Goal: Check status: Check status

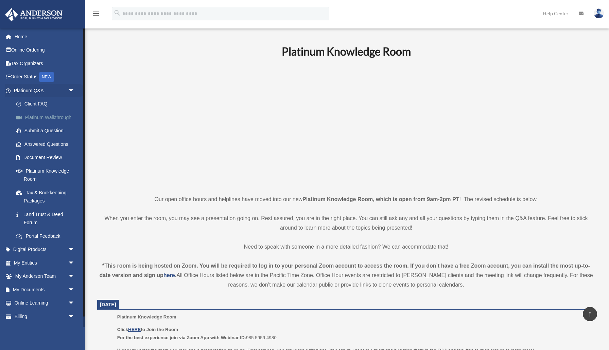
scroll to position [167, 0]
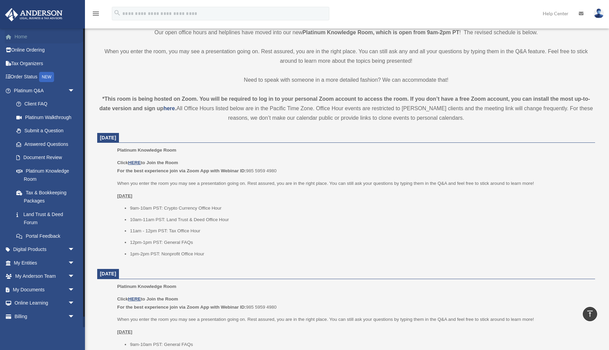
click at [28, 37] on link "Home" at bounding box center [45, 37] width 80 height 14
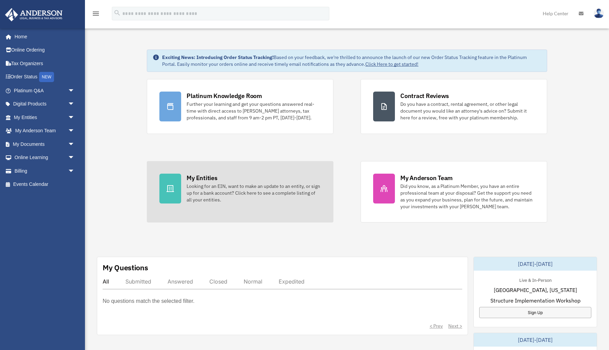
click at [207, 180] on div "My Entities" at bounding box center [201, 178] width 31 height 8
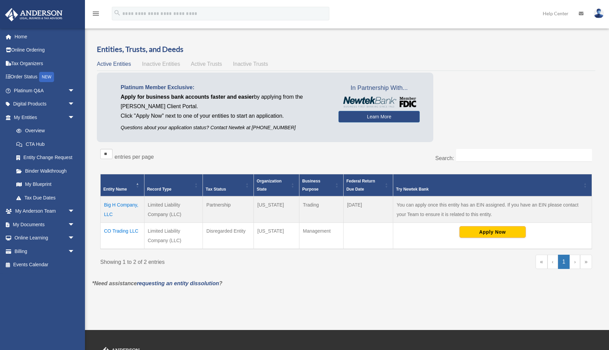
click at [124, 206] on td "Big H Company, LLC" at bounding box center [123, 210] width 44 height 26
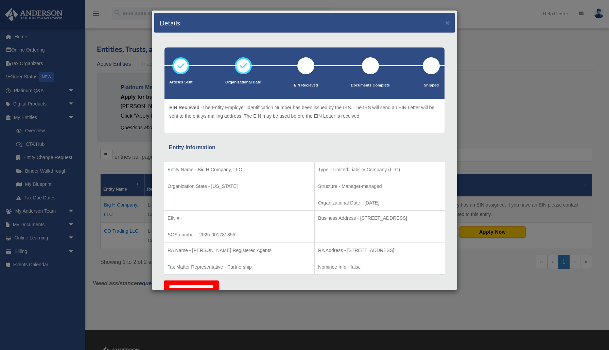
click at [308, 68] on div at bounding box center [305, 65] width 17 height 17
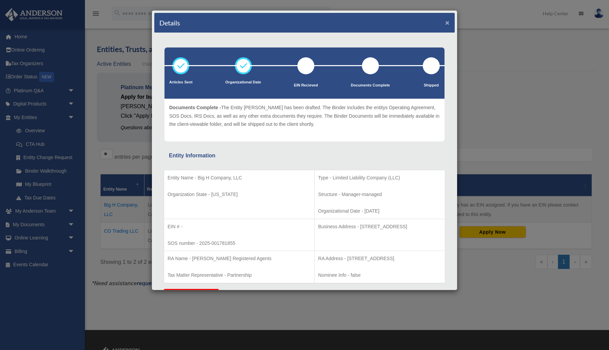
click at [448, 24] on button "×" at bounding box center [447, 22] width 4 height 7
